Goal: Transaction & Acquisition: Purchase product/service

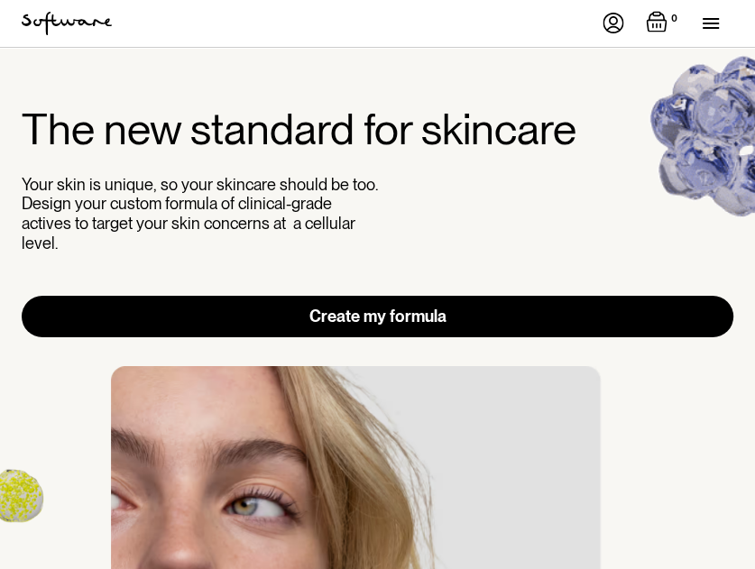
drag, startPoint x: 0, startPoint y: 0, endPoint x: 449, endPoint y: 299, distance: 538.9
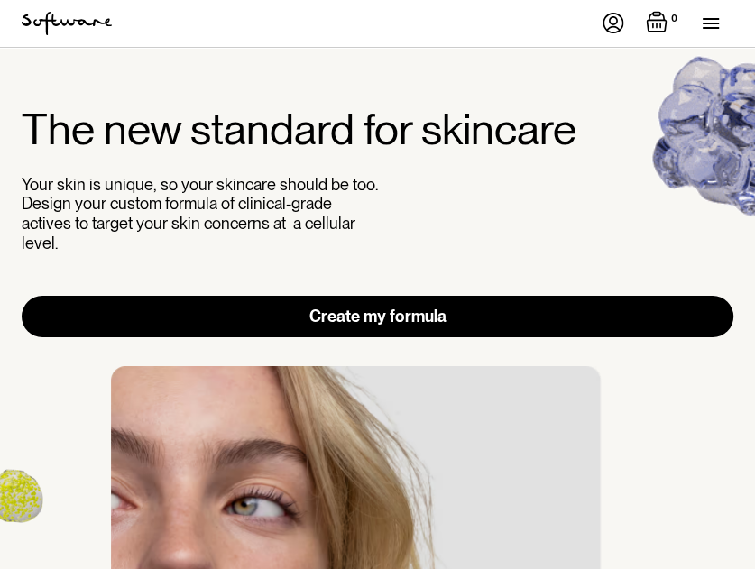
click at [449, 299] on link "Create my formula" at bounding box center [378, 317] width 712 height 42
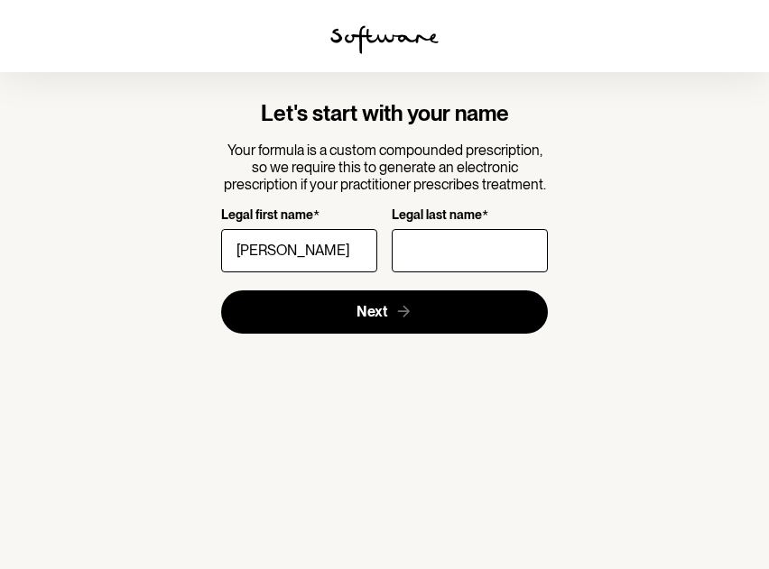
type input "Danielle"
type input "Mast-Ingle"
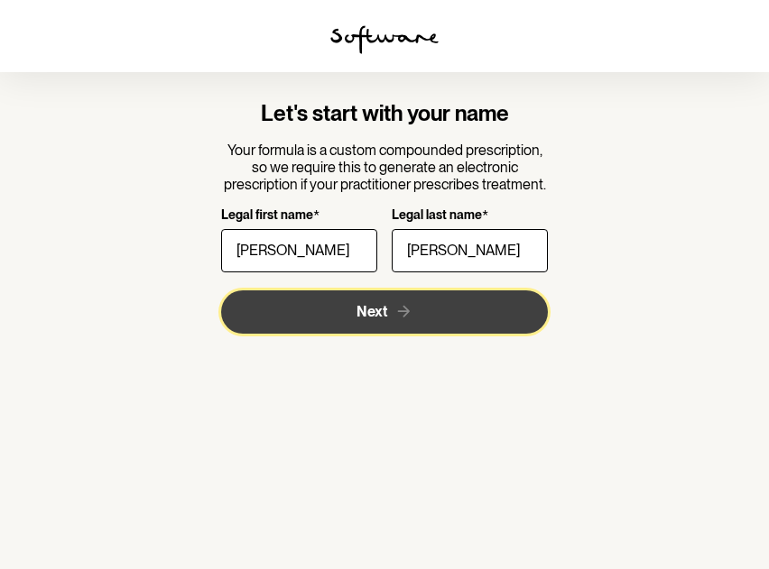
click at [408, 318] on icon "submit" at bounding box center [403, 311] width 19 height 19
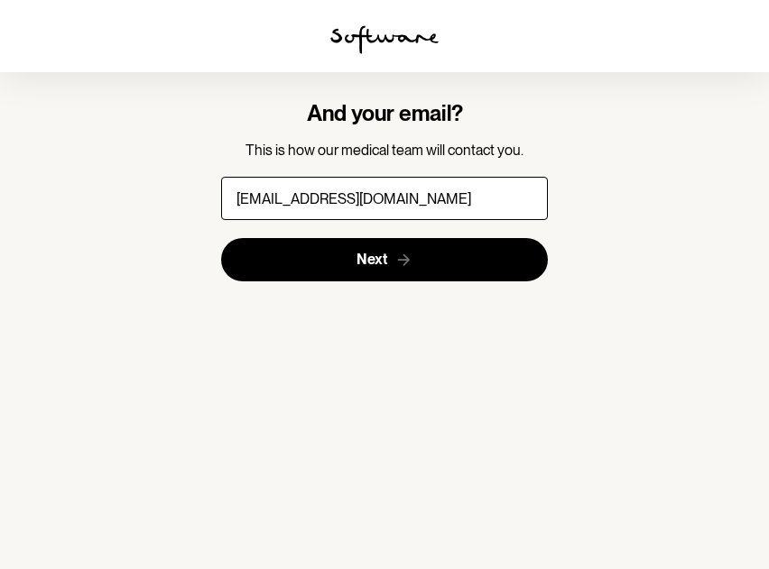
type input "daniellecija@gmail.com"
drag, startPoint x: 451, startPoint y: 394, endPoint x: 442, endPoint y: 369, distance: 26.8
click at [451, 395] on section "And your email? This is how our medical team will contact you. daniellecija@gma…" at bounding box center [384, 284] width 769 height 569
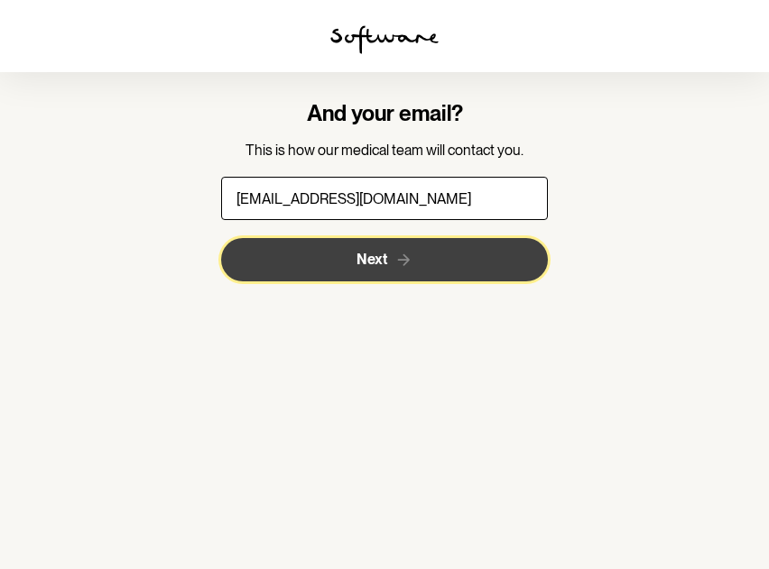
click at [372, 250] on button "Next" at bounding box center [385, 259] width 328 height 43
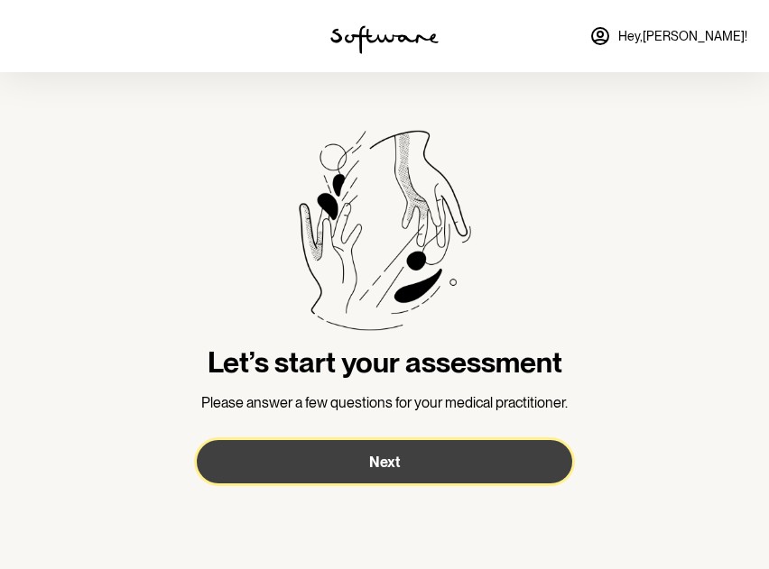
click at [518, 454] on button "Next" at bounding box center [384, 461] width 375 height 43
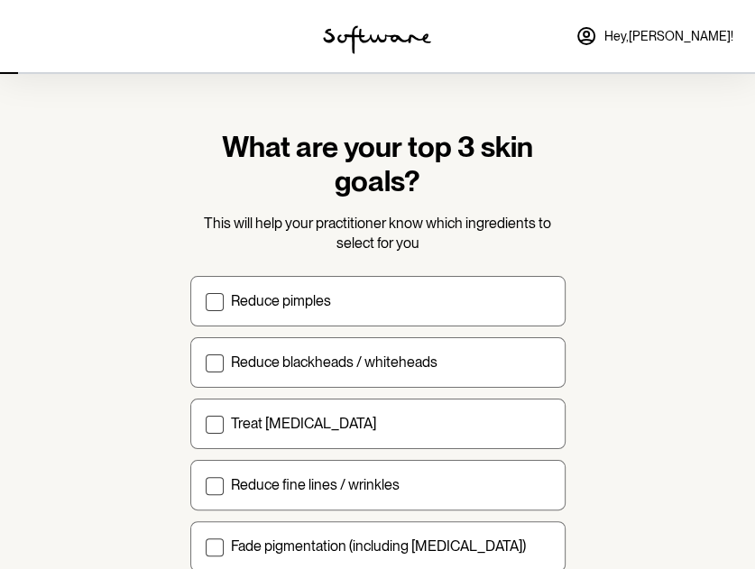
scroll to position [90, 0]
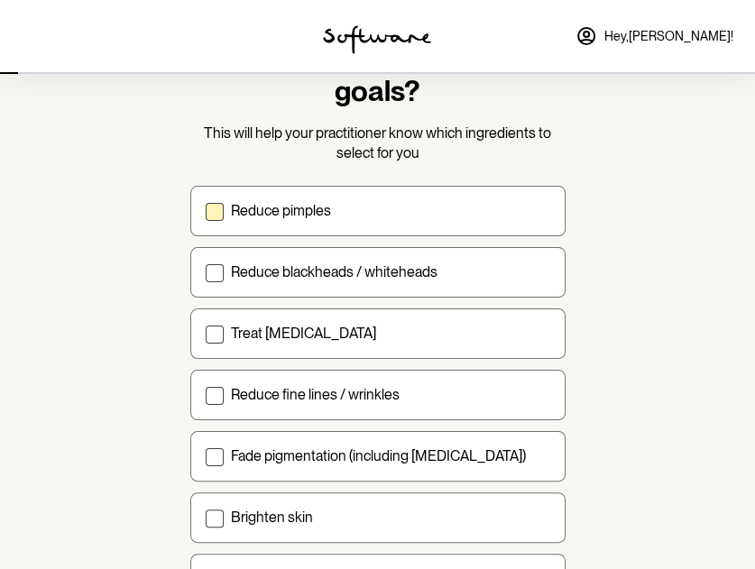
click at [369, 200] on label "Reduce pimples" at bounding box center [377, 211] width 375 height 51
click at [206, 210] on input "Reduce pimples" at bounding box center [205, 210] width 1 height 1
checkbox input "true"
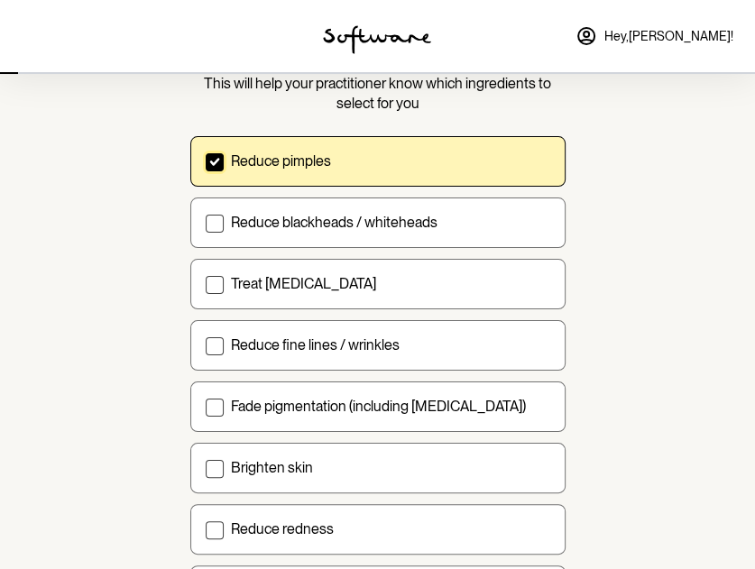
scroll to position [180, 0]
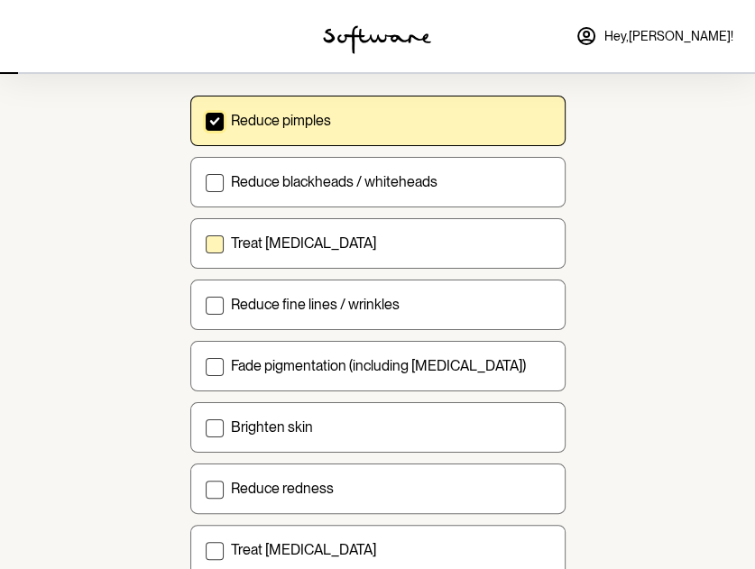
click at [354, 245] on div "Treat acne scarring" at bounding box center [390, 243] width 319 height 17
click at [206, 244] on input "Treat acne scarring" at bounding box center [205, 243] width 1 height 1
checkbox input "true"
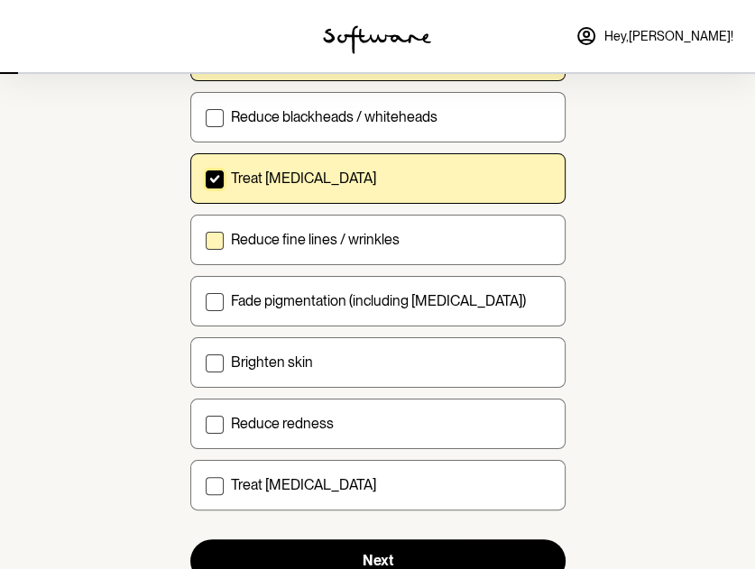
scroll to position [271, 0]
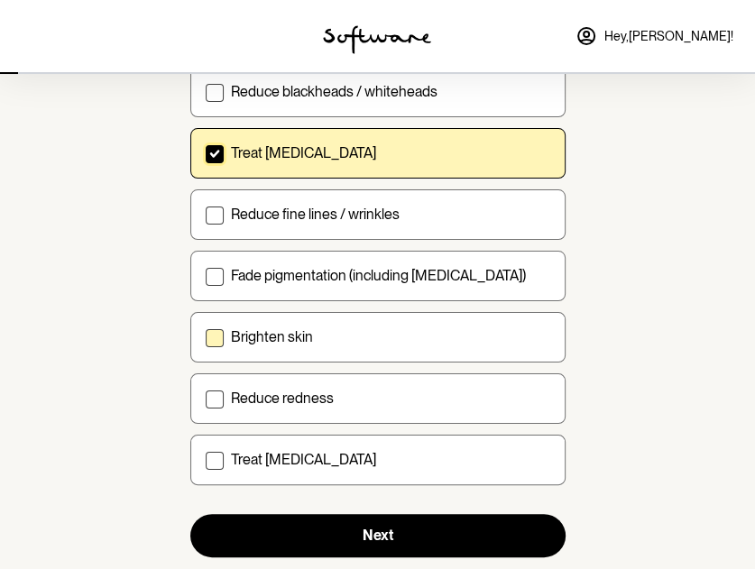
click at [379, 342] on div "Brighten skin" at bounding box center [390, 337] width 319 height 17
click at [206, 338] on input "Brighten skin" at bounding box center [205, 337] width 1 height 1
checkbox input "true"
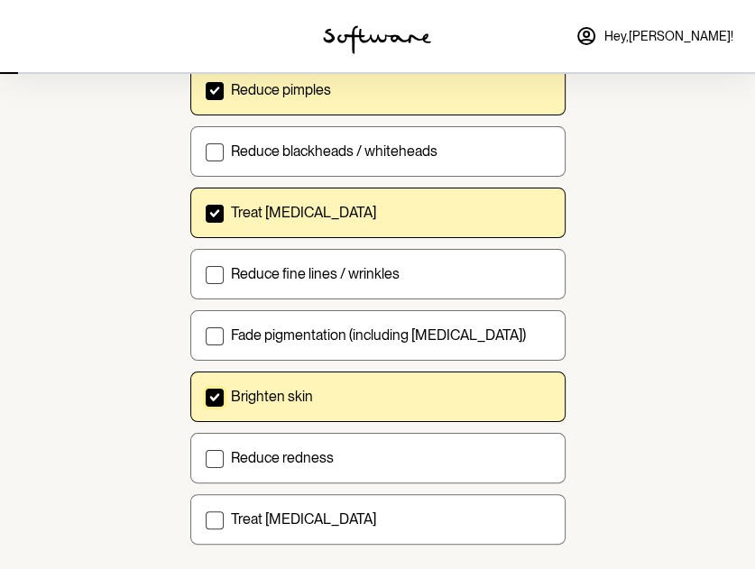
scroll to position [180, 0]
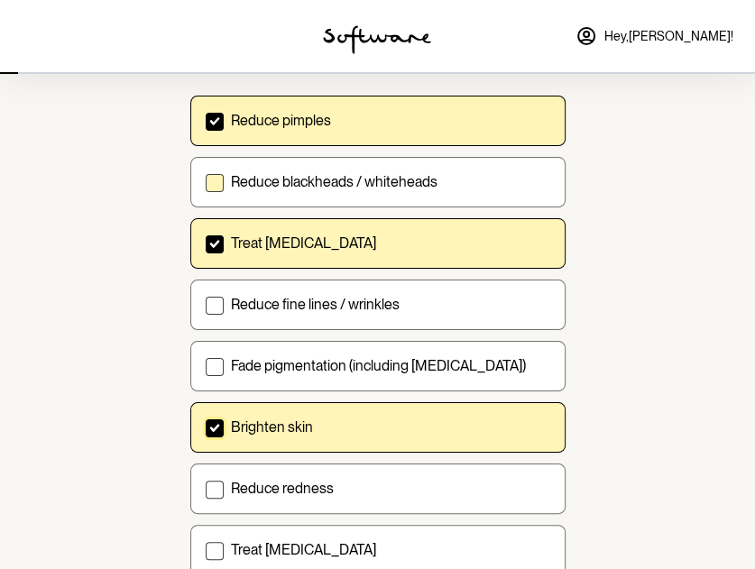
click at [356, 187] on p "Reduce blackheads / whiteheads" at bounding box center [334, 181] width 207 height 17
click at [206, 182] on input "Reduce blackheads / whiteheads" at bounding box center [205, 181] width 1 height 1
checkbox input "true"
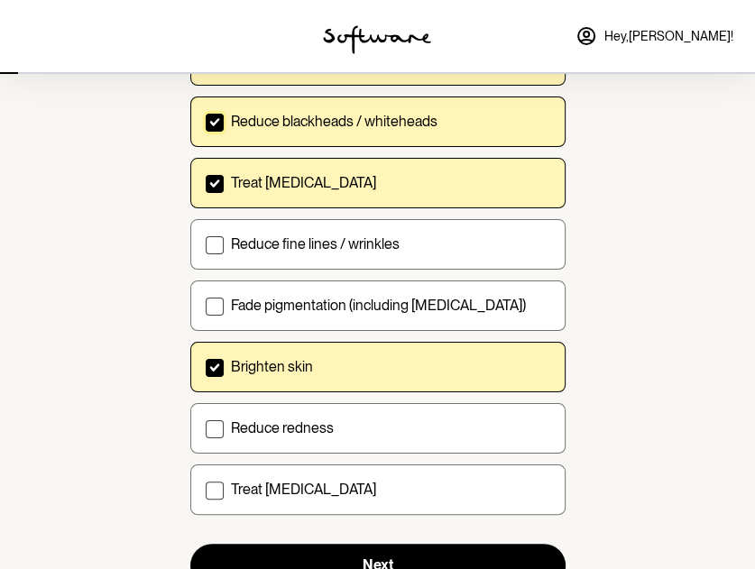
scroll to position [271, 0]
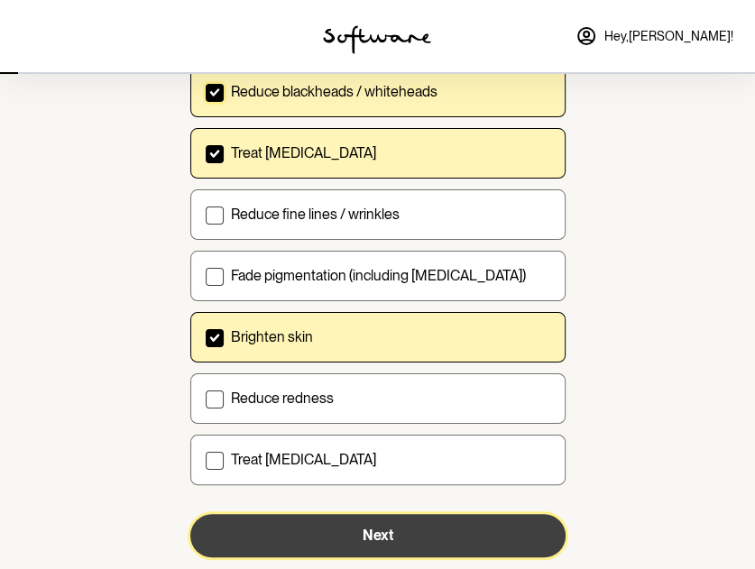
click at [437, 539] on button "Next" at bounding box center [377, 535] width 375 height 43
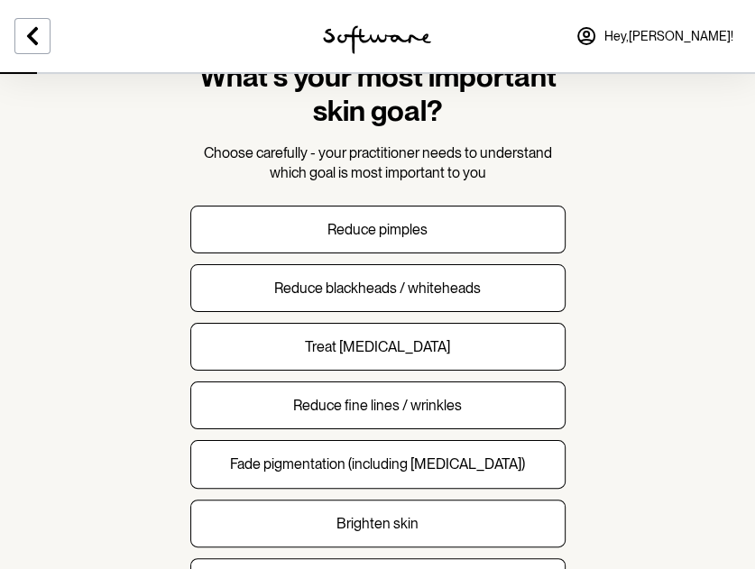
scroll to position [90, 0]
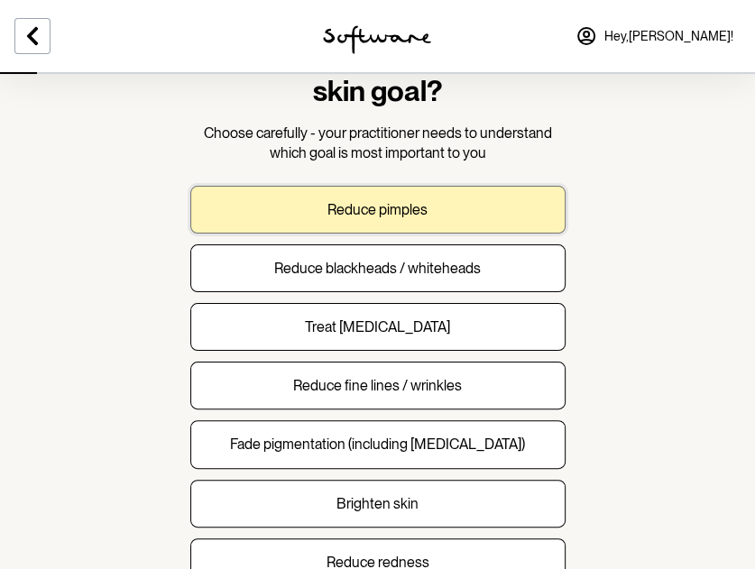
click at [433, 205] on button "Reduce pimples" at bounding box center [377, 210] width 375 height 48
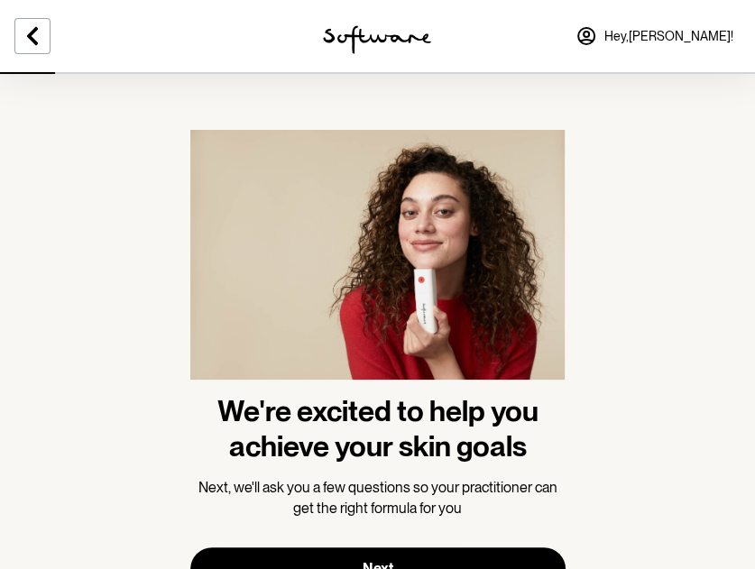
scroll to position [79, 0]
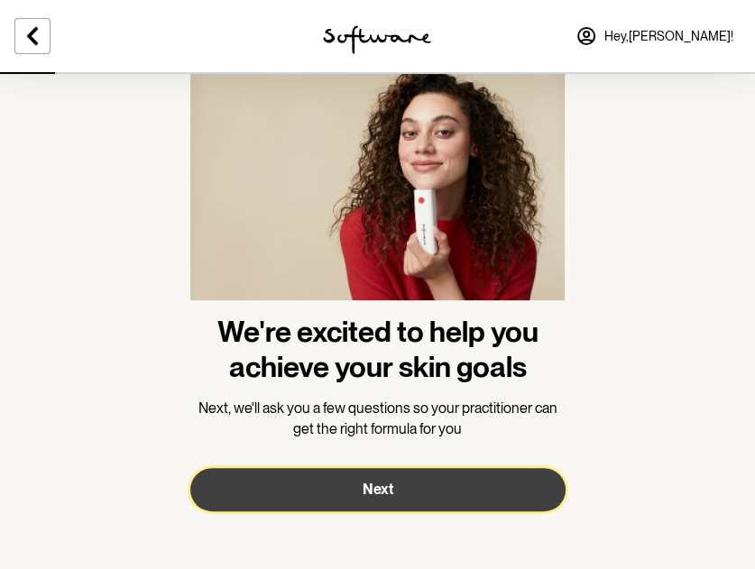
click at [463, 481] on button "Next" at bounding box center [377, 489] width 375 height 43
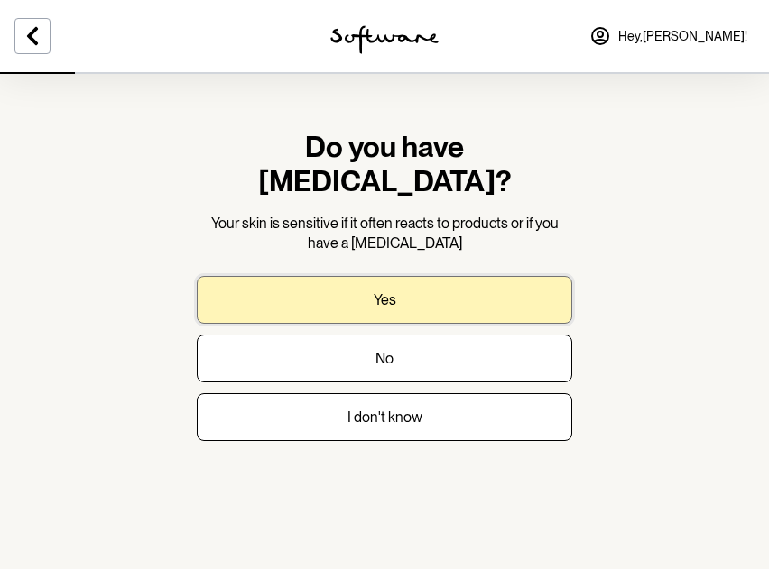
click at [426, 276] on button "Yes" at bounding box center [384, 300] width 375 height 48
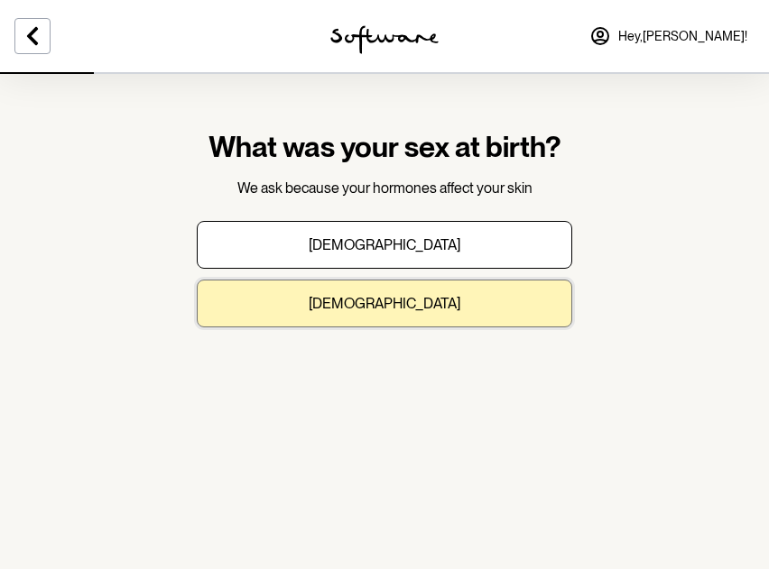
click at [520, 315] on button "Female" at bounding box center [384, 304] width 375 height 48
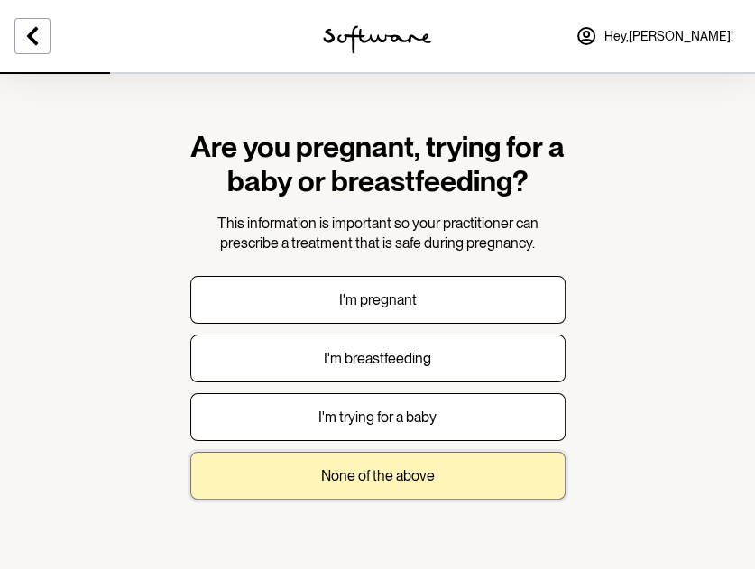
click at [504, 483] on button "None of the above" at bounding box center [377, 476] width 375 height 48
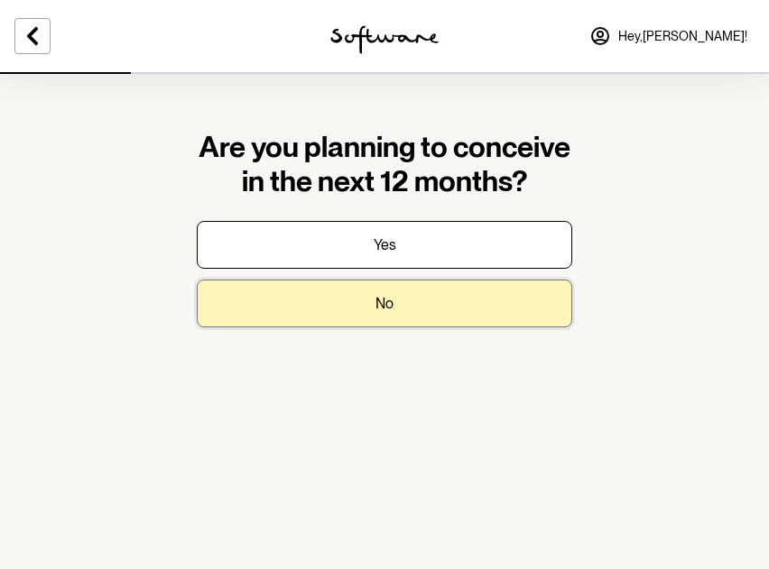
click at [498, 305] on button "No" at bounding box center [384, 304] width 375 height 48
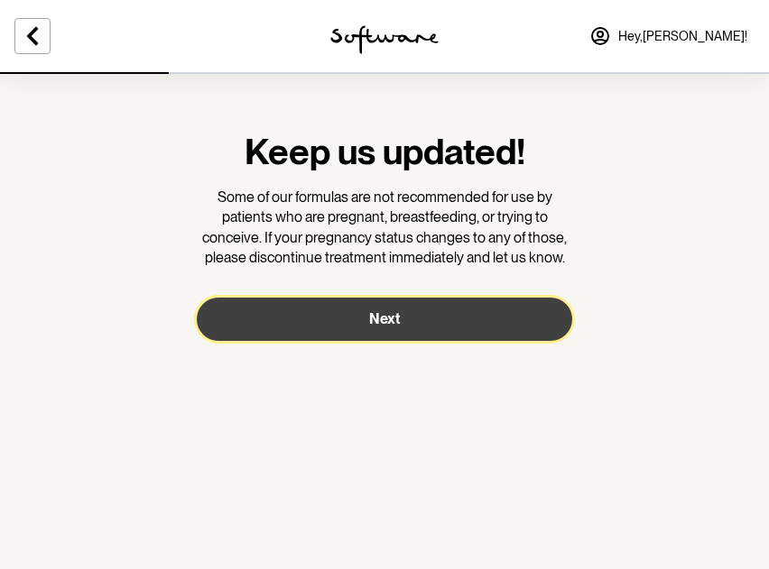
click at [444, 320] on button "Next" at bounding box center [384, 319] width 375 height 43
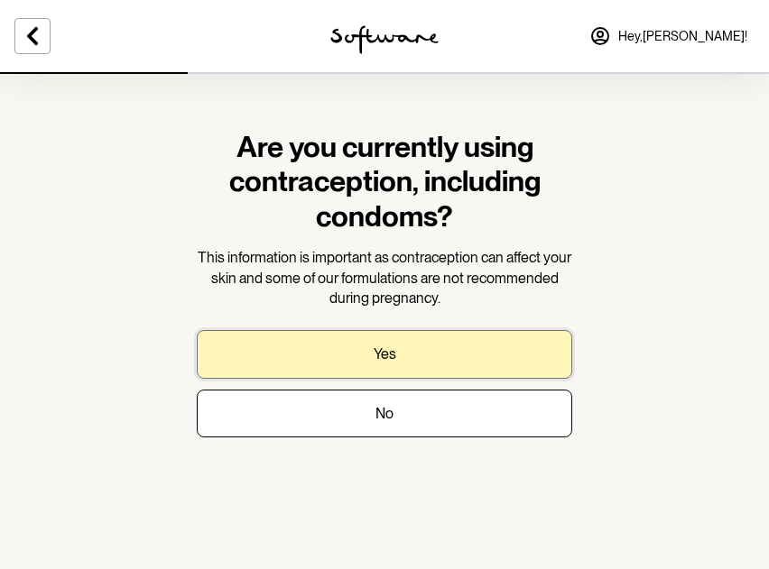
click at [498, 360] on button "Yes" at bounding box center [384, 354] width 375 height 48
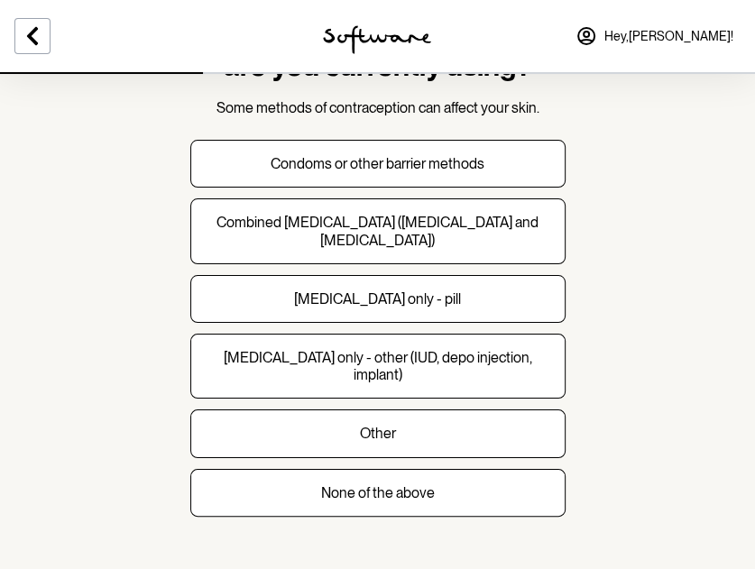
scroll to position [130, 0]
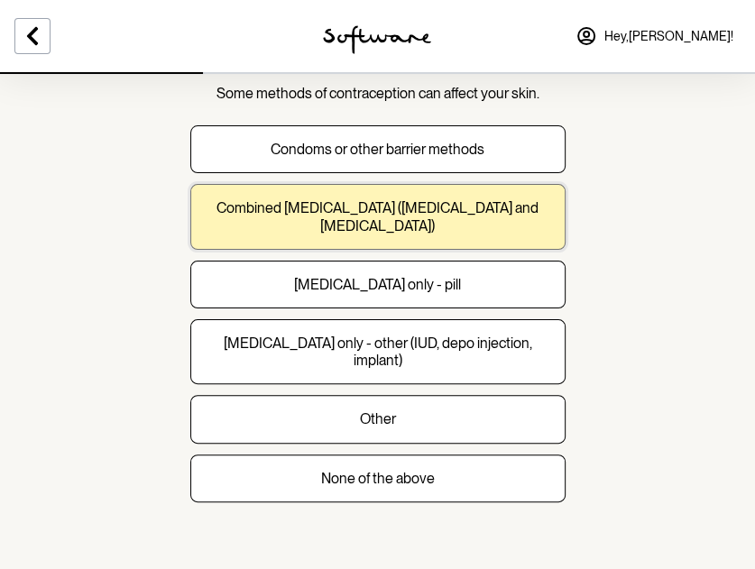
click at [520, 235] on button "Combined oral contraceptive pill (progesterone and oestrogen)" at bounding box center [377, 216] width 375 height 65
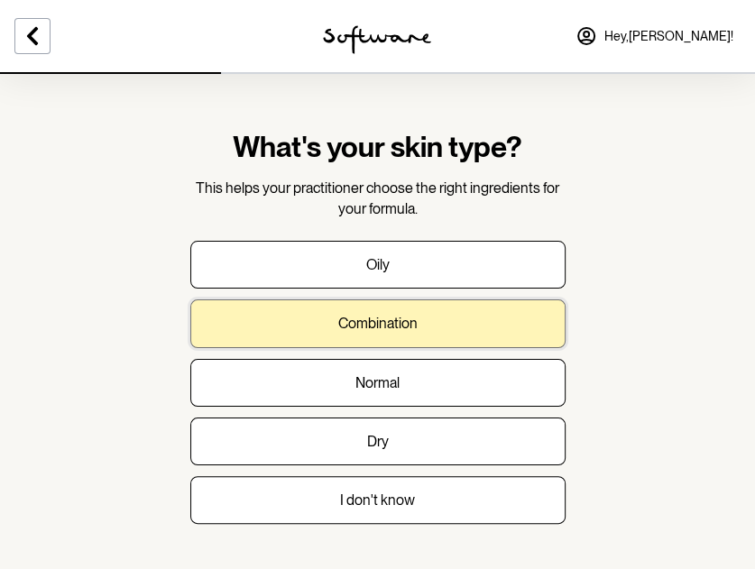
click at [440, 324] on button "Combination" at bounding box center [377, 324] width 375 height 48
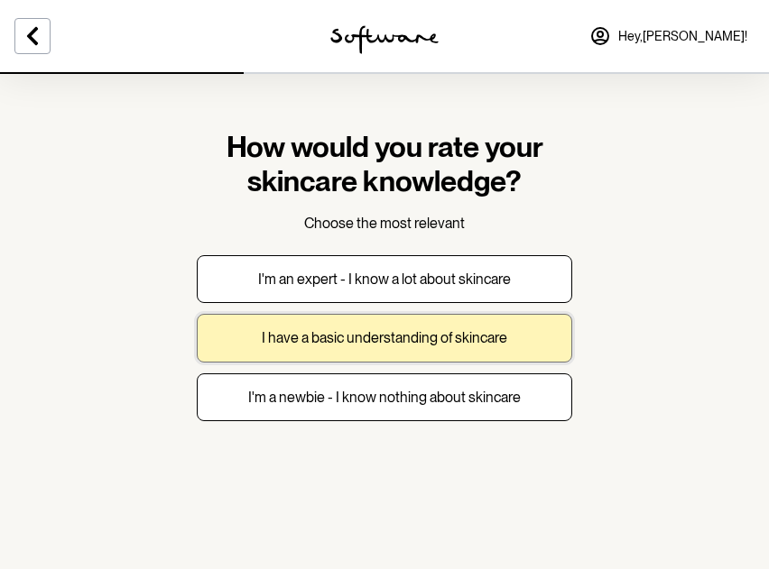
click at [509, 345] on button "I have a basic understanding of skincare" at bounding box center [384, 338] width 375 height 48
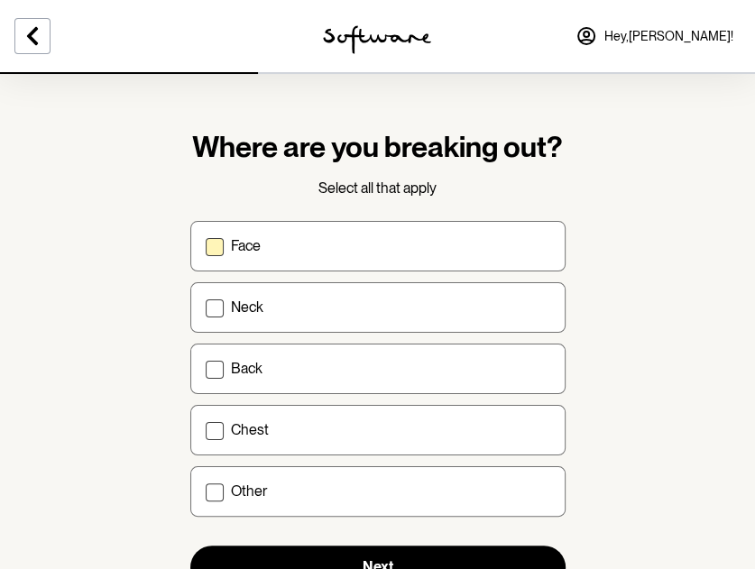
click at [392, 237] on div "Face" at bounding box center [390, 245] width 319 height 17
click at [206, 245] on input "Face" at bounding box center [205, 245] width 1 height 1
checkbox input "true"
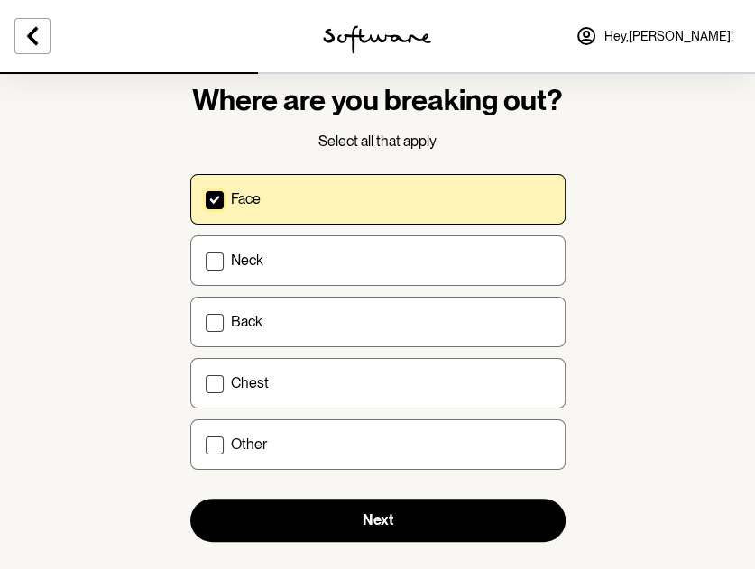
scroll to position [76, 0]
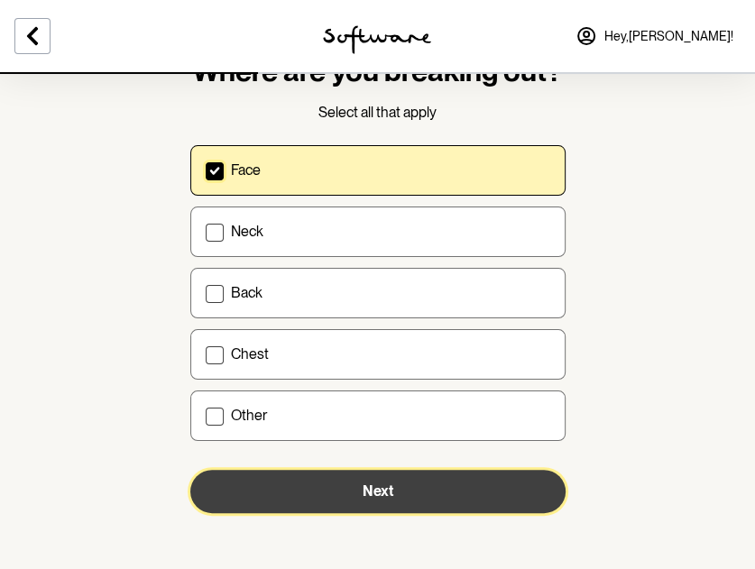
click at [473, 486] on button "Next" at bounding box center [377, 491] width 375 height 43
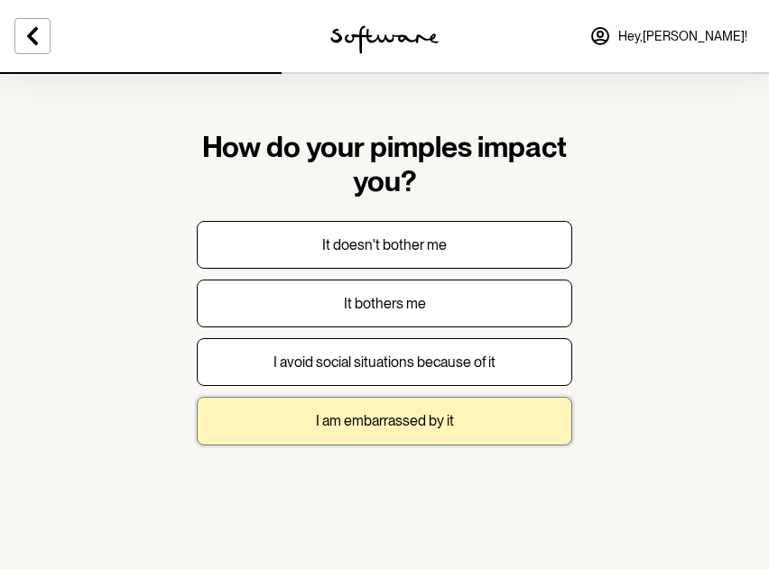
click at [516, 427] on button "I am embarrassed by it" at bounding box center [384, 421] width 375 height 48
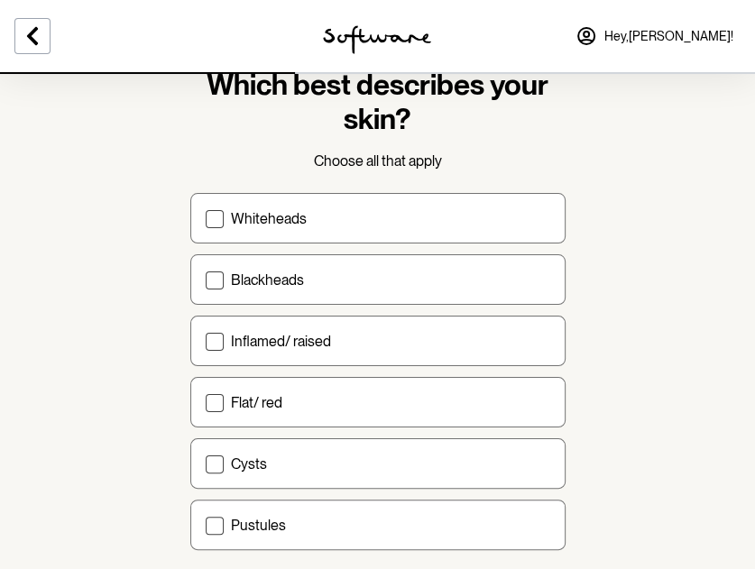
scroll to position [90, 0]
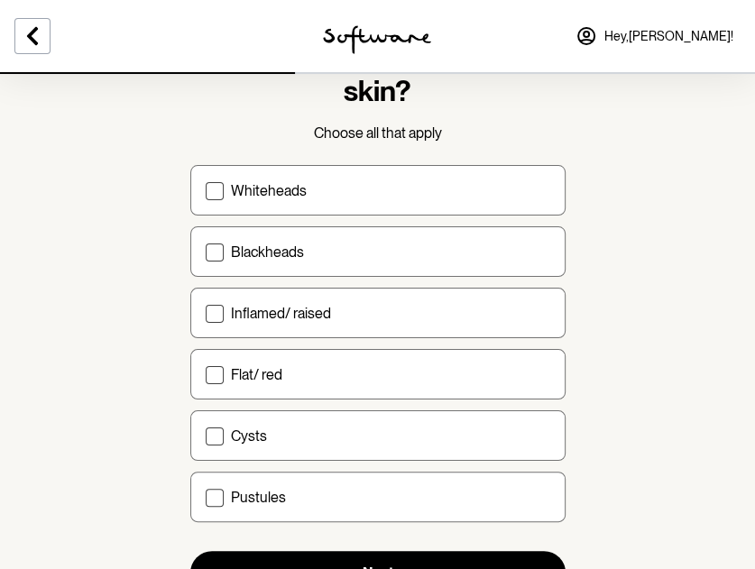
click at [448, 218] on div "Whiteheads Blackheads Inflamed/ raised Flat/ red Cysts Pustules" at bounding box center [377, 343] width 375 height 357
click at [445, 193] on div "Whiteheads" at bounding box center [390, 190] width 319 height 17
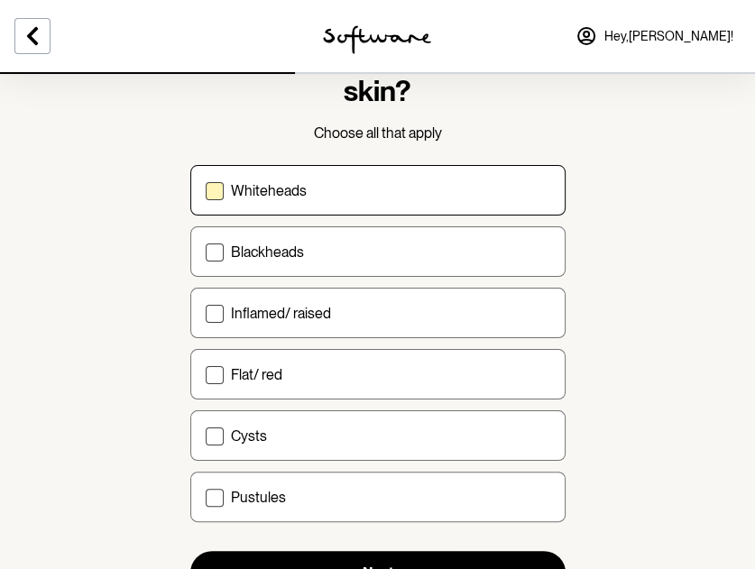
click at [206, 191] on input "Whiteheads" at bounding box center [205, 190] width 1 height 1
checkbox input "true"
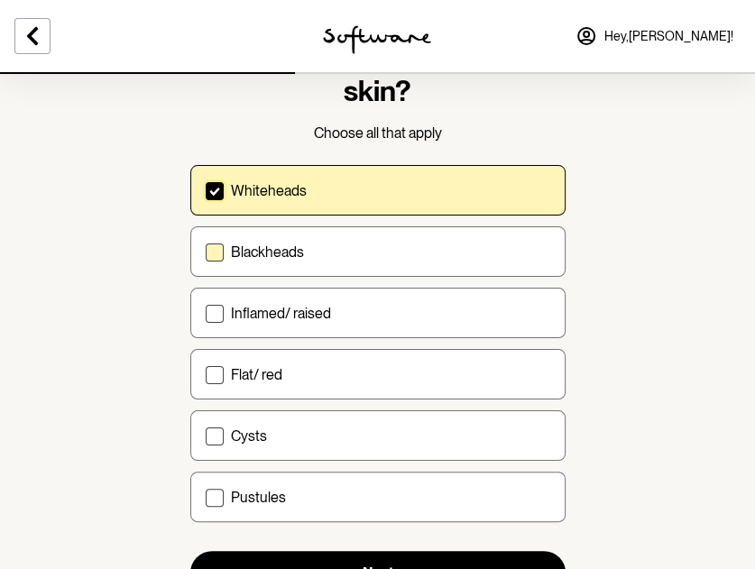
click at [437, 244] on div "Blackheads" at bounding box center [390, 252] width 319 height 17
click at [206, 252] on input "Blackheads" at bounding box center [205, 252] width 1 height 1
checkbox input "true"
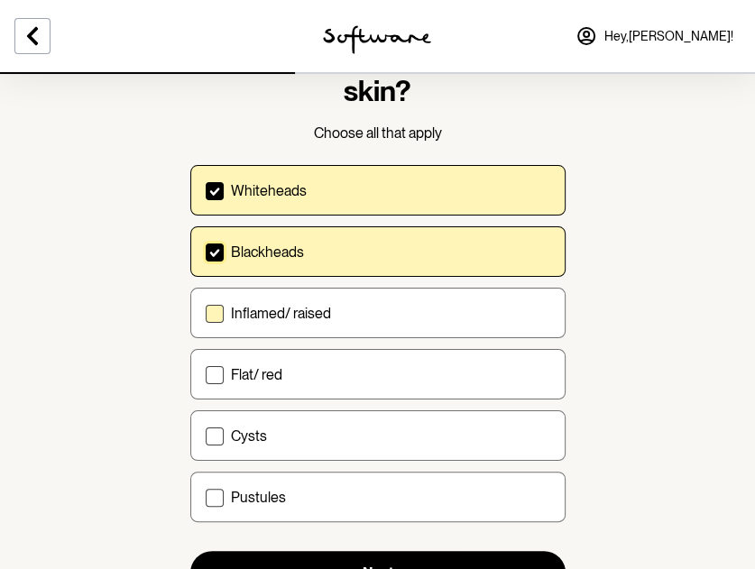
click at [429, 308] on div "Inflamed/ raised" at bounding box center [390, 313] width 319 height 17
click at [206, 313] on input "Inflamed/ raised" at bounding box center [205, 313] width 1 height 1
checkbox input "true"
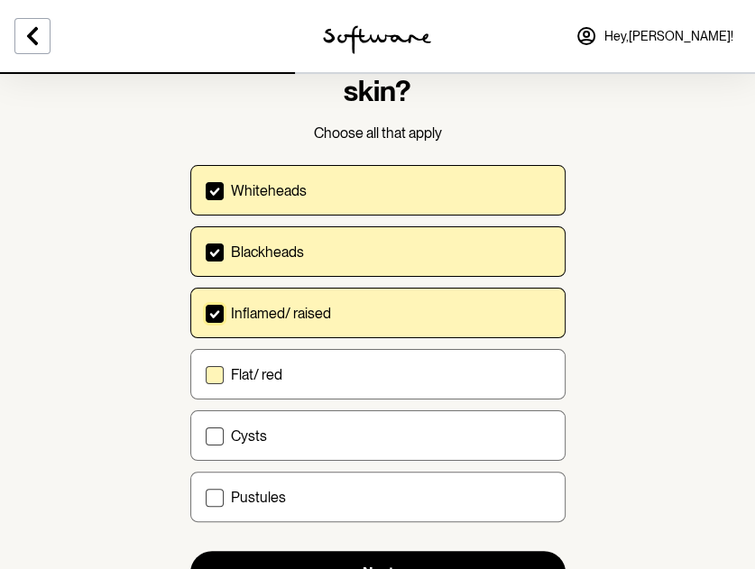
click at [420, 375] on div "Flat/ red" at bounding box center [390, 374] width 319 height 17
click at [206, 375] on input "Flat/ red" at bounding box center [205, 375] width 1 height 1
checkbox input "true"
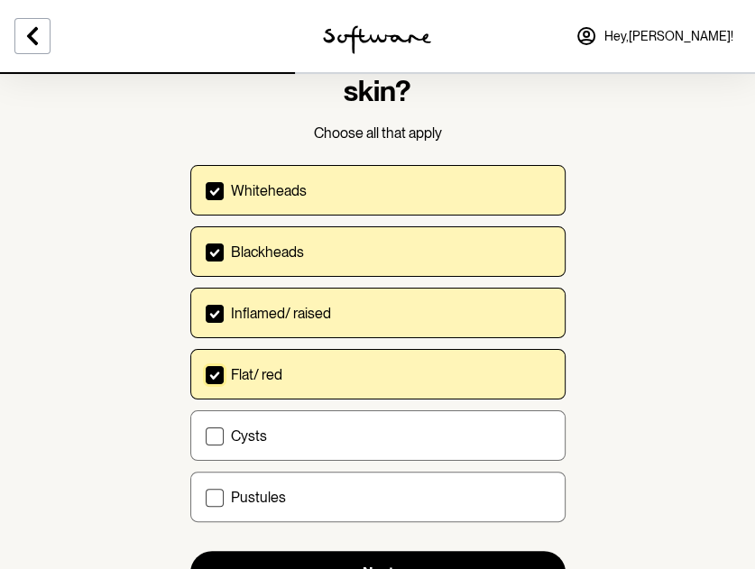
scroll to position [171, 0]
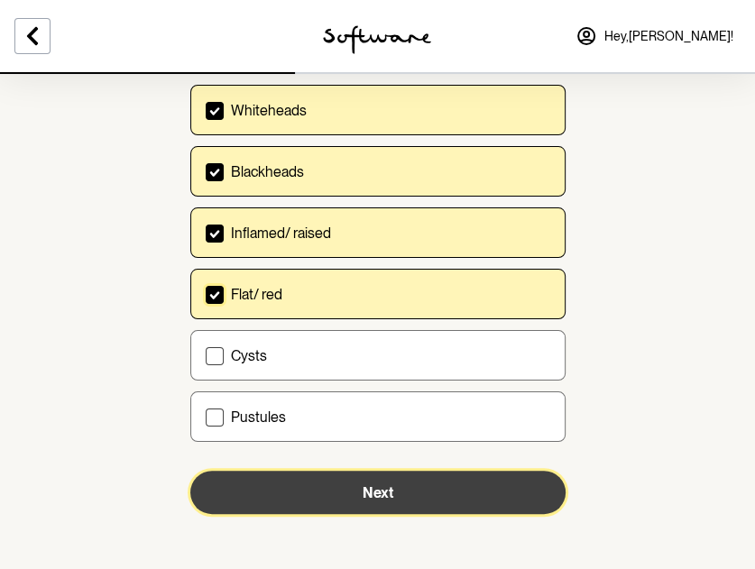
click at [359, 480] on button "Next" at bounding box center [377, 492] width 375 height 43
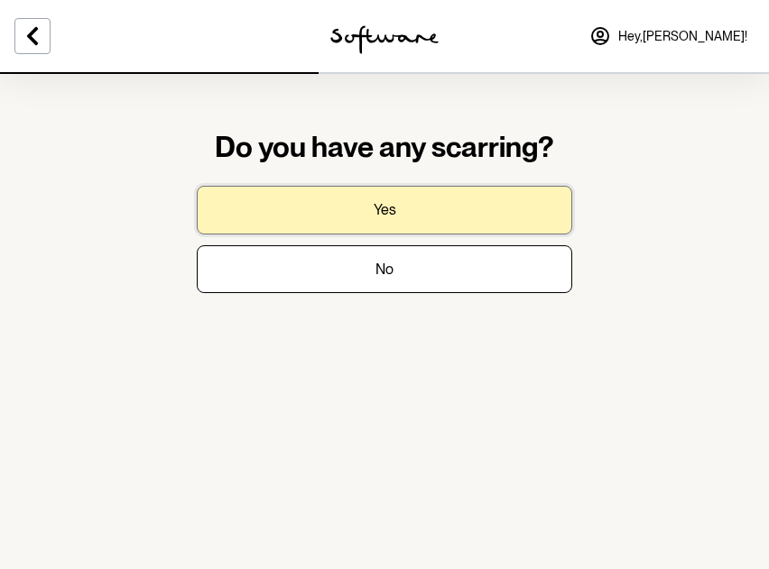
click at [449, 219] on button "Yes" at bounding box center [384, 210] width 375 height 48
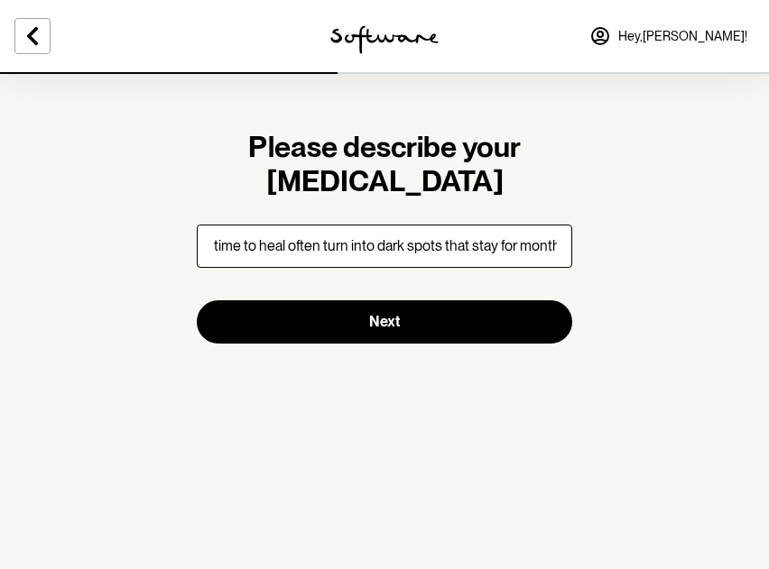
scroll to position [0, 208]
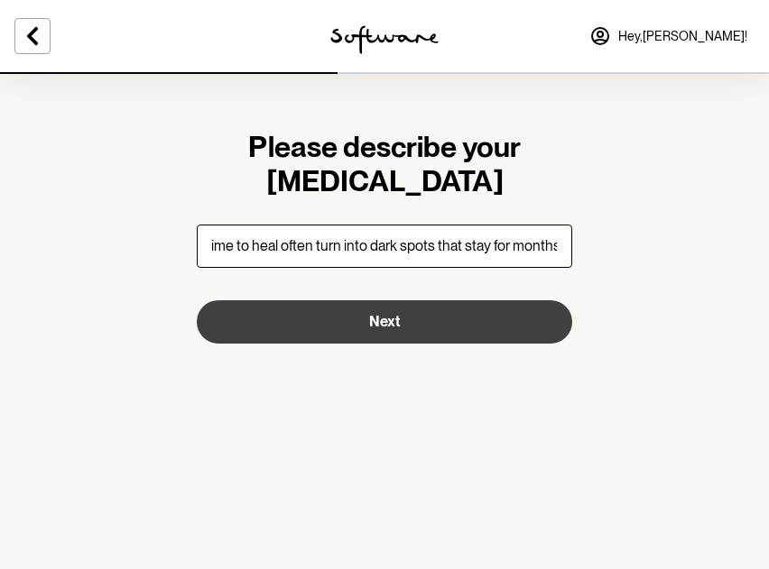
type input "pimples that were large and took time to heal often turn into dark spots that s…"
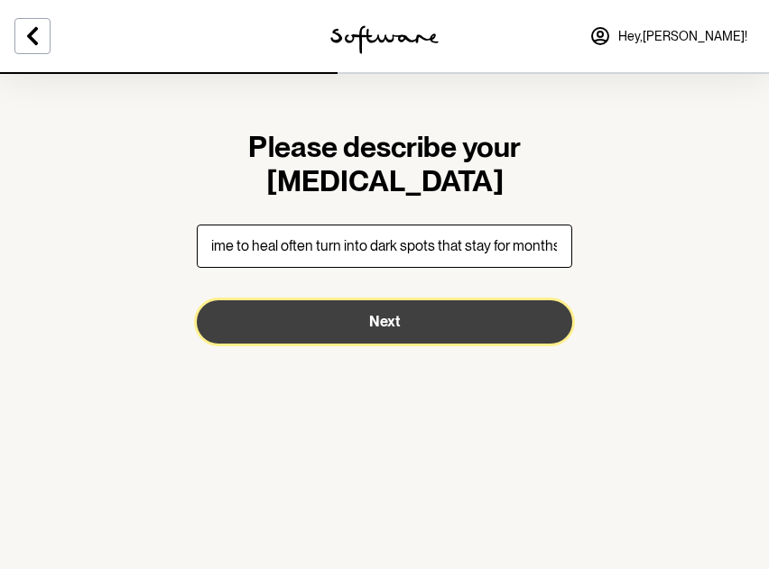
click at [437, 311] on button "Next" at bounding box center [384, 322] width 375 height 43
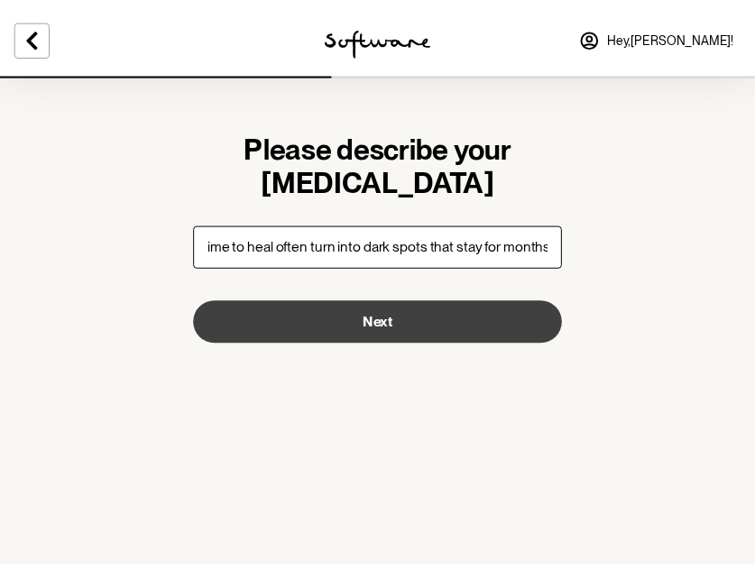
scroll to position [0, 0]
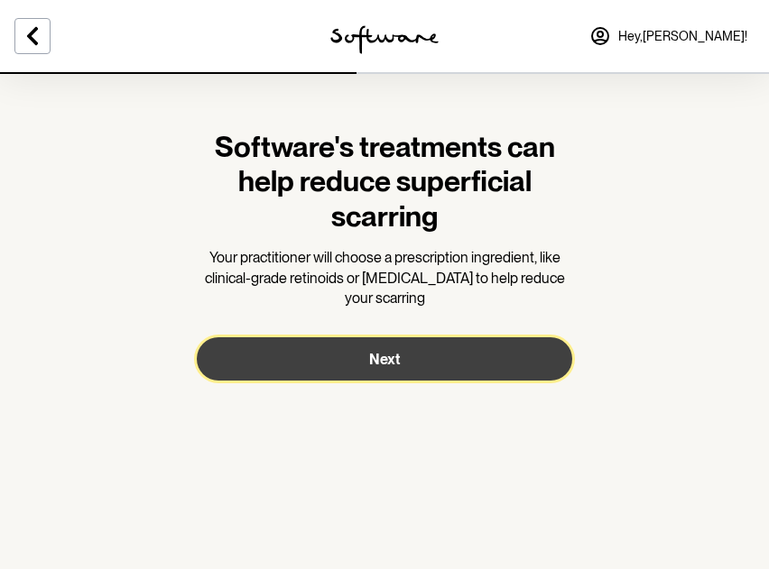
click at [429, 361] on button "Next" at bounding box center [384, 359] width 375 height 43
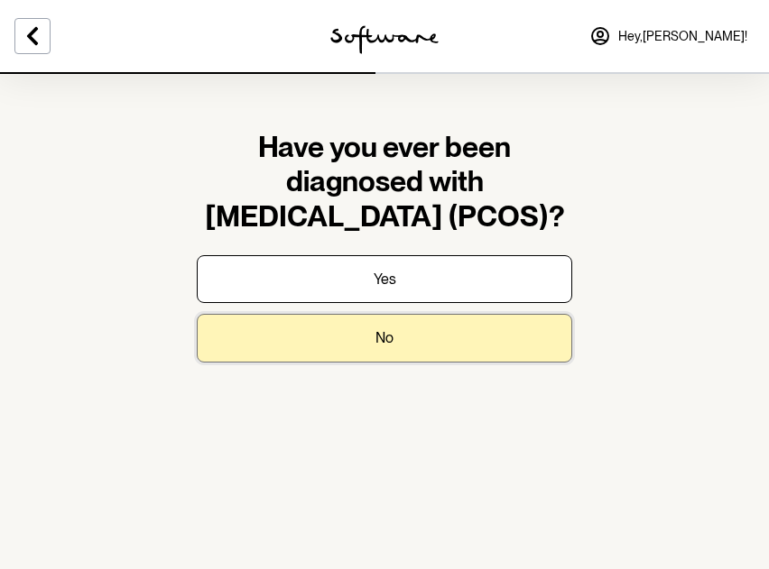
click at [370, 346] on button "No" at bounding box center [384, 338] width 375 height 48
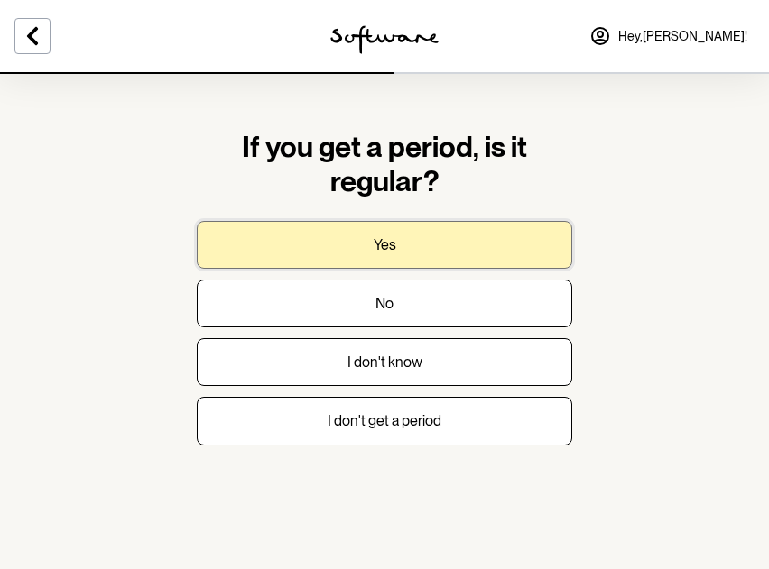
click at [402, 245] on button "Yes" at bounding box center [384, 245] width 375 height 48
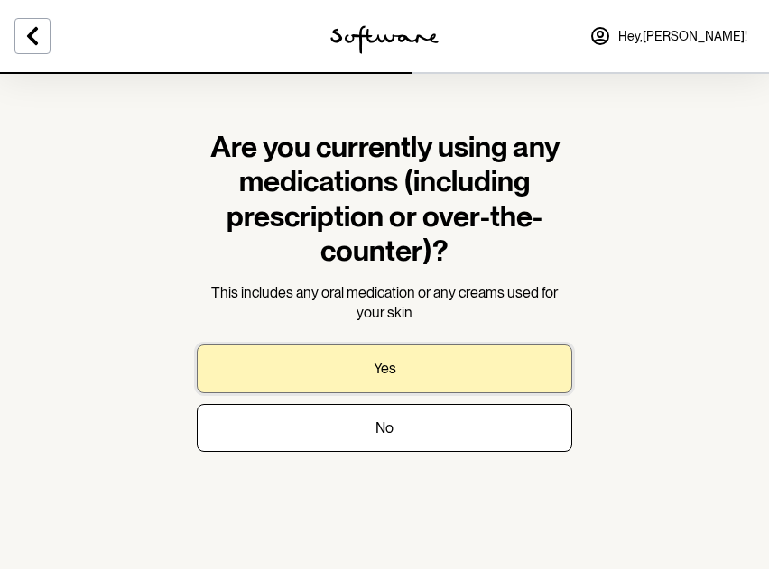
click at [461, 367] on button "Yes" at bounding box center [384, 369] width 375 height 48
